Goal: Information Seeking & Learning: Learn about a topic

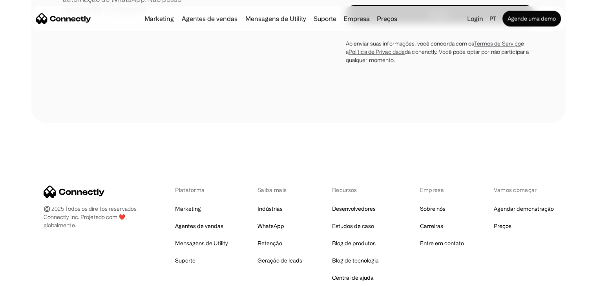
scroll to position [4546, 0]
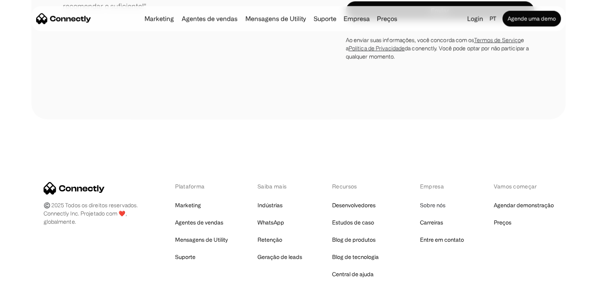
click at [422, 200] on link "Sobre nós" at bounding box center [433, 205] width 26 height 11
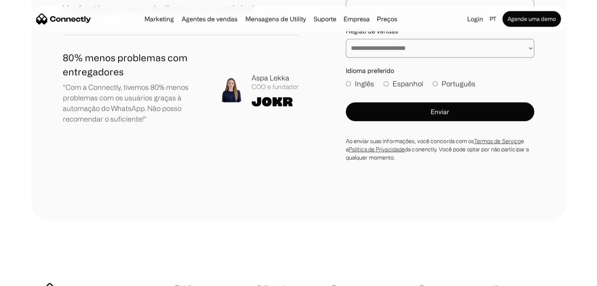
scroll to position [1055, 0]
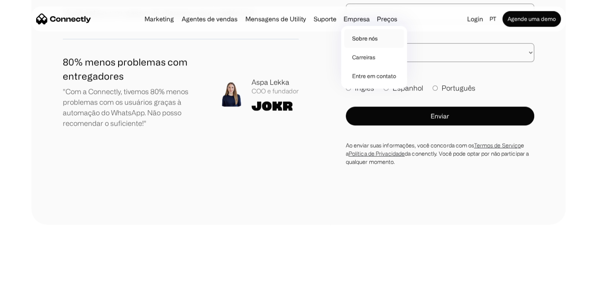
click at [363, 36] on link "Sobre nós" at bounding box center [374, 38] width 60 height 19
